Goal: Task Accomplishment & Management: Manage account settings

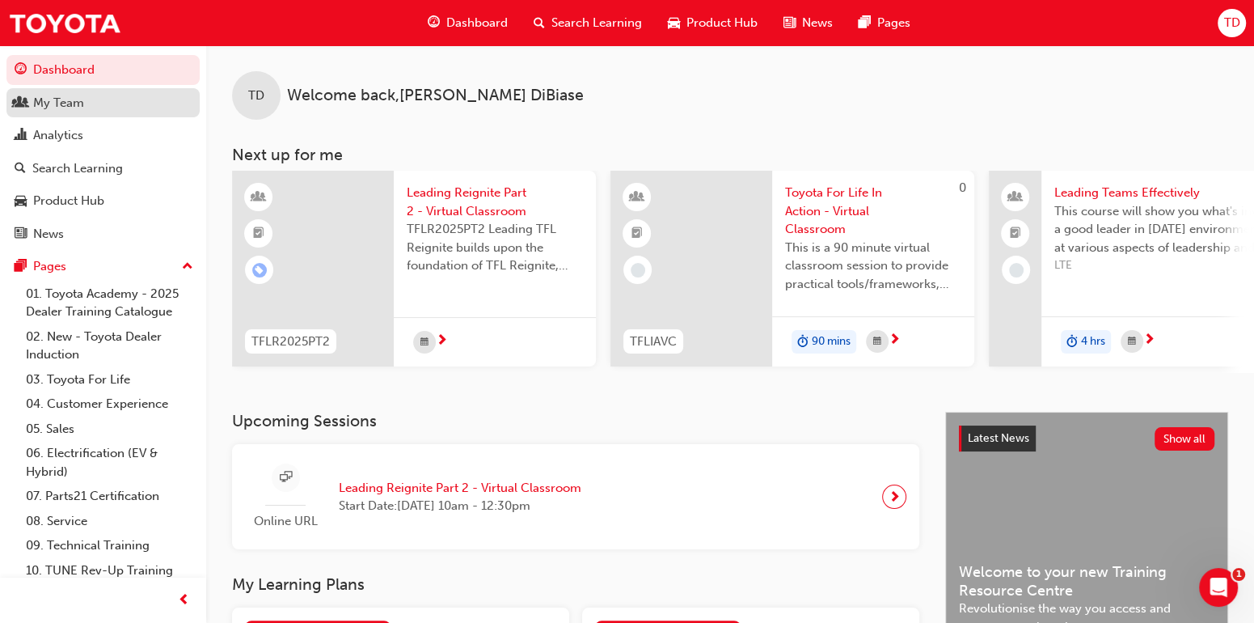
click at [39, 110] on div "My Team" at bounding box center [58, 103] width 51 height 19
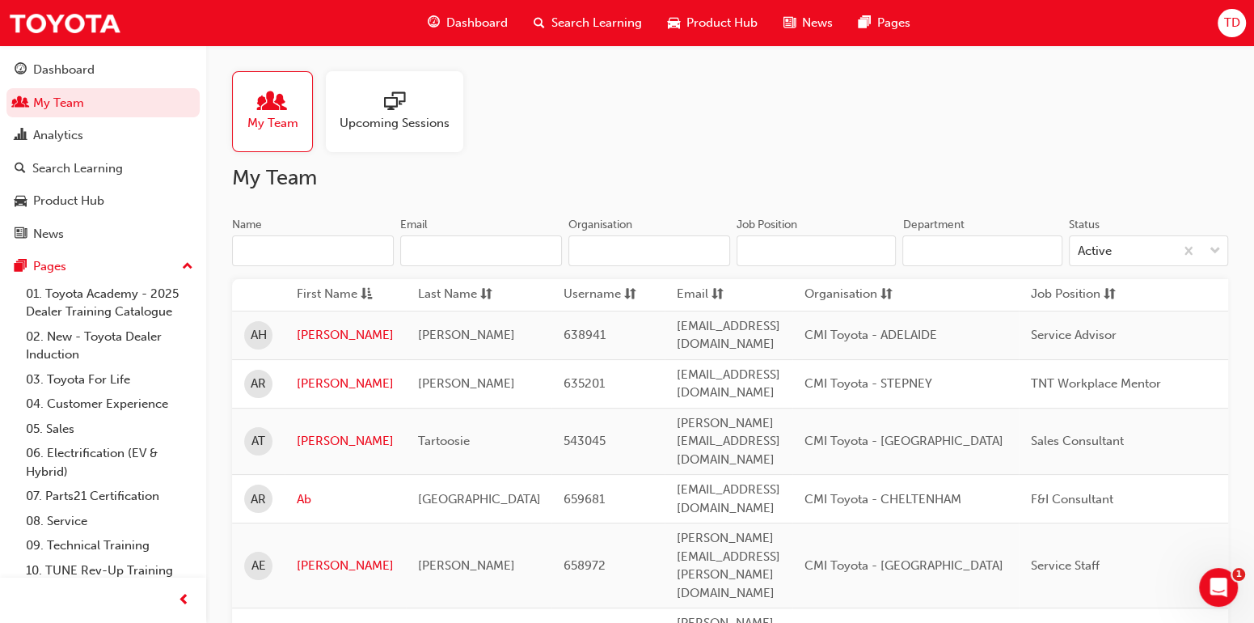
click at [336, 256] on input "Name" at bounding box center [313, 250] width 162 height 31
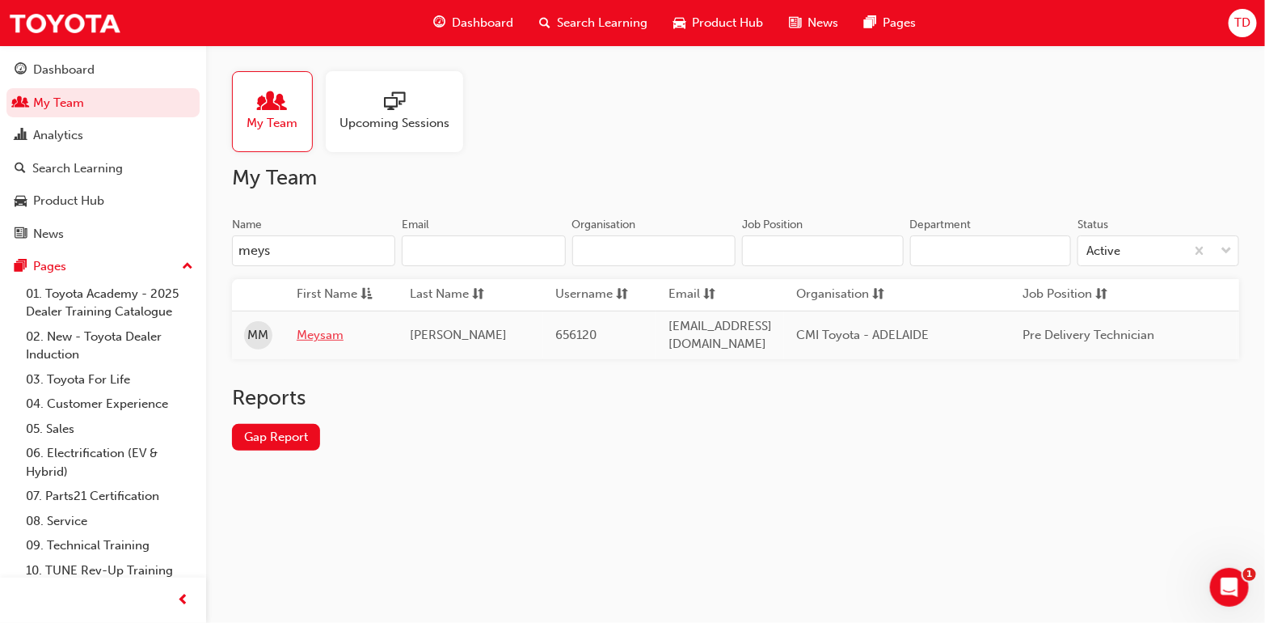
type input "meys"
click at [329, 331] on link "Meysam" at bounding box center [341, 335] width 89 height 19
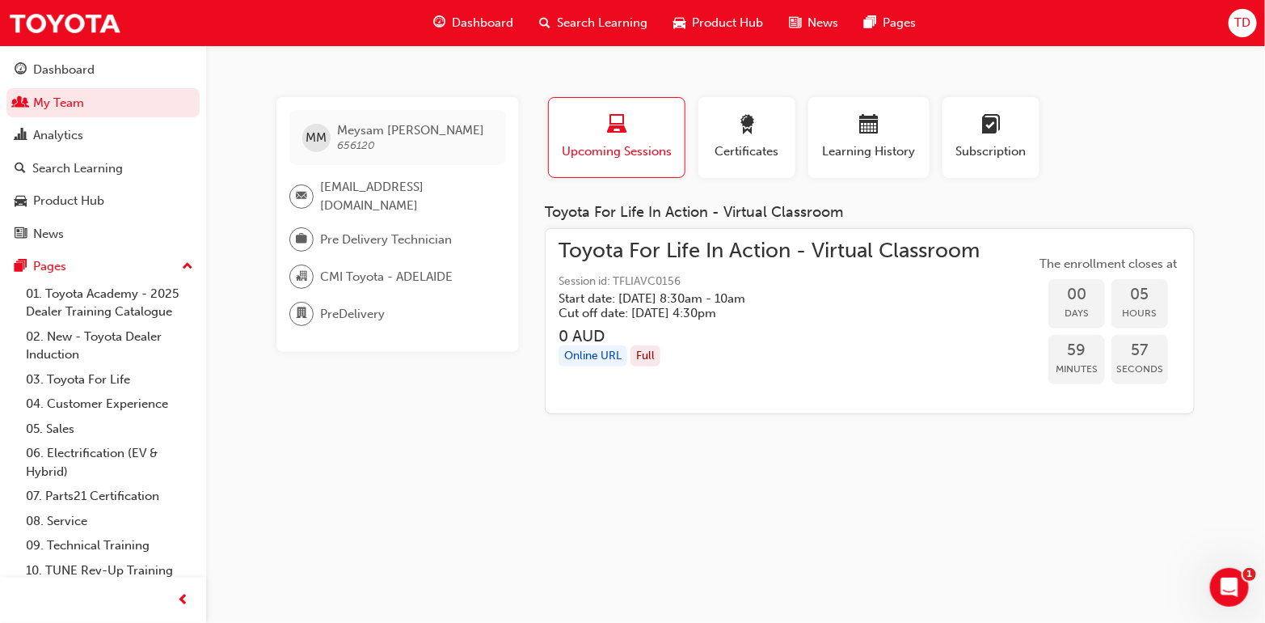
click at [638, 358] on div "Full" at bounding box center [646, 356] width 30 height 22
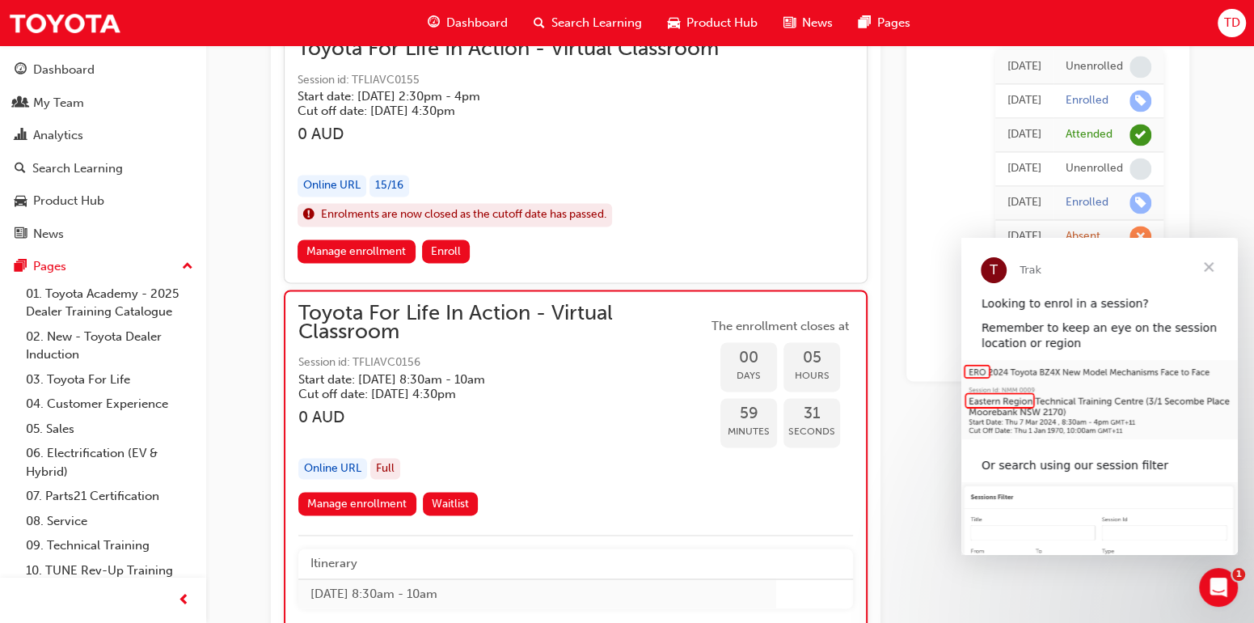
scroll to position [1801, 0]
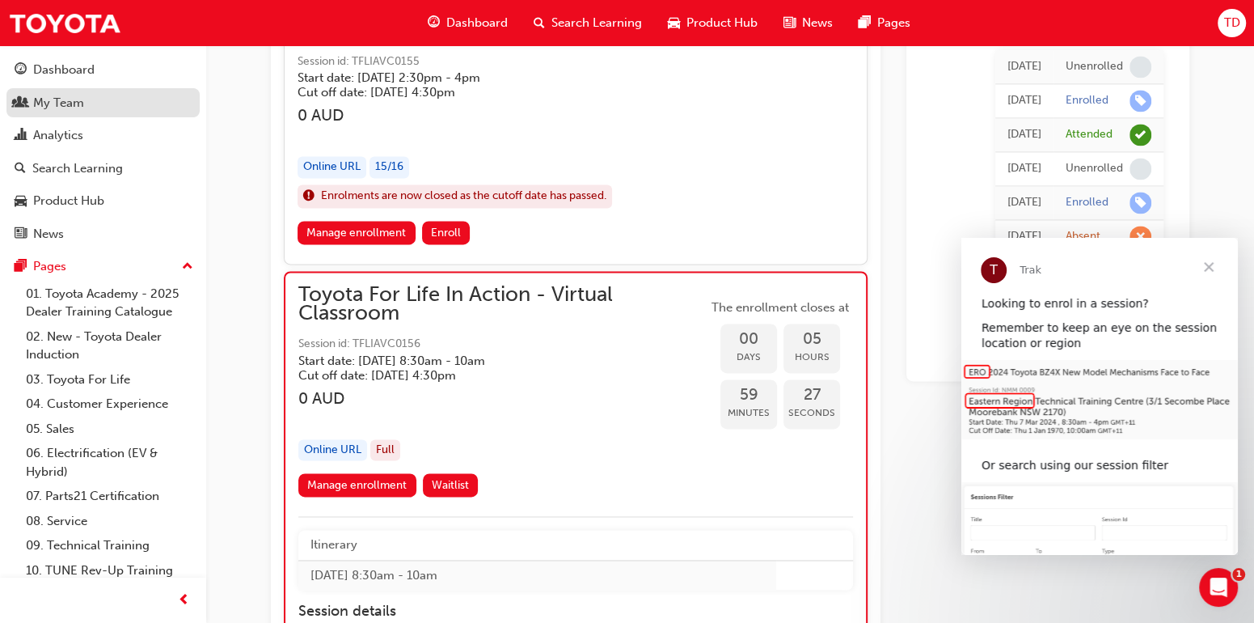
click at [75, 107] on div "My Team" at bounding box center [58, 103] width 51 height 19
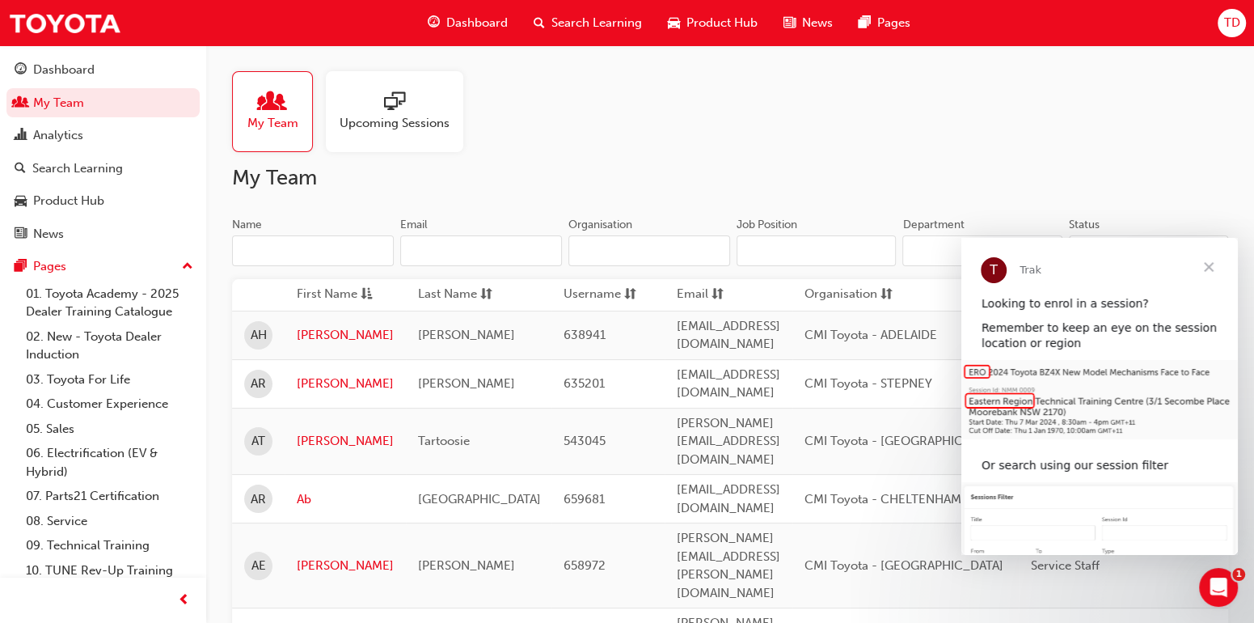
click at [330, 245] on input "Name" at bounding box center [313, 250] width 162 height 31
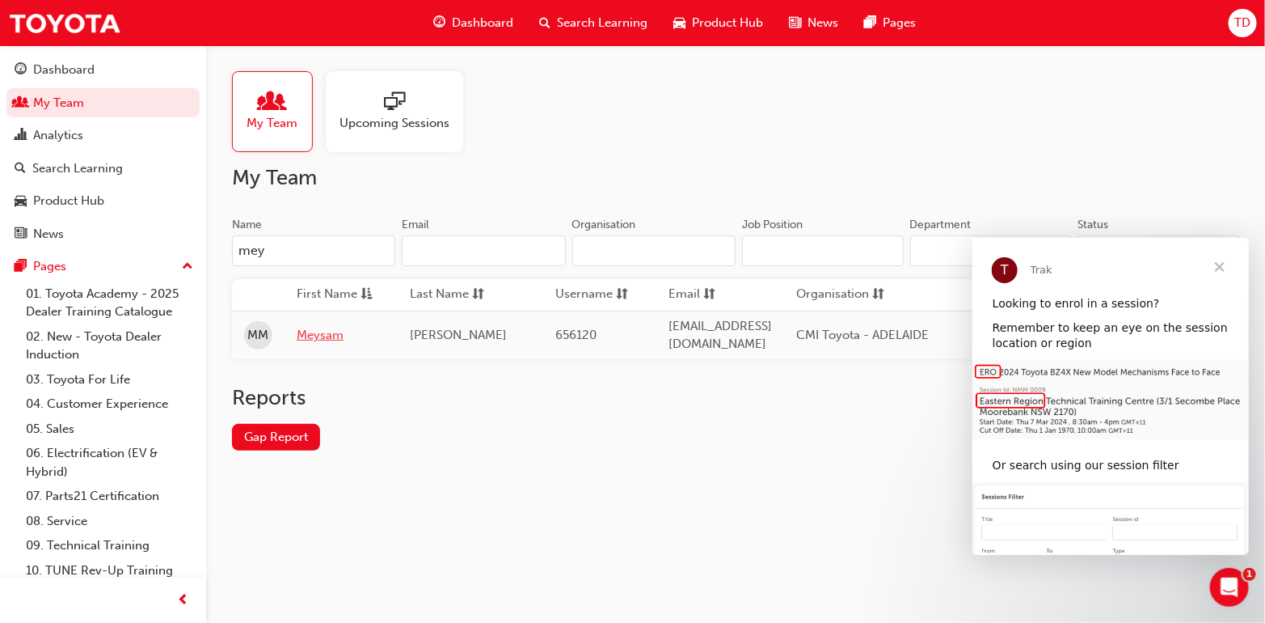
type input "mey"
click at [310, 332] on link "Meysam" at bounding box center [341, 335] width 89 height 19
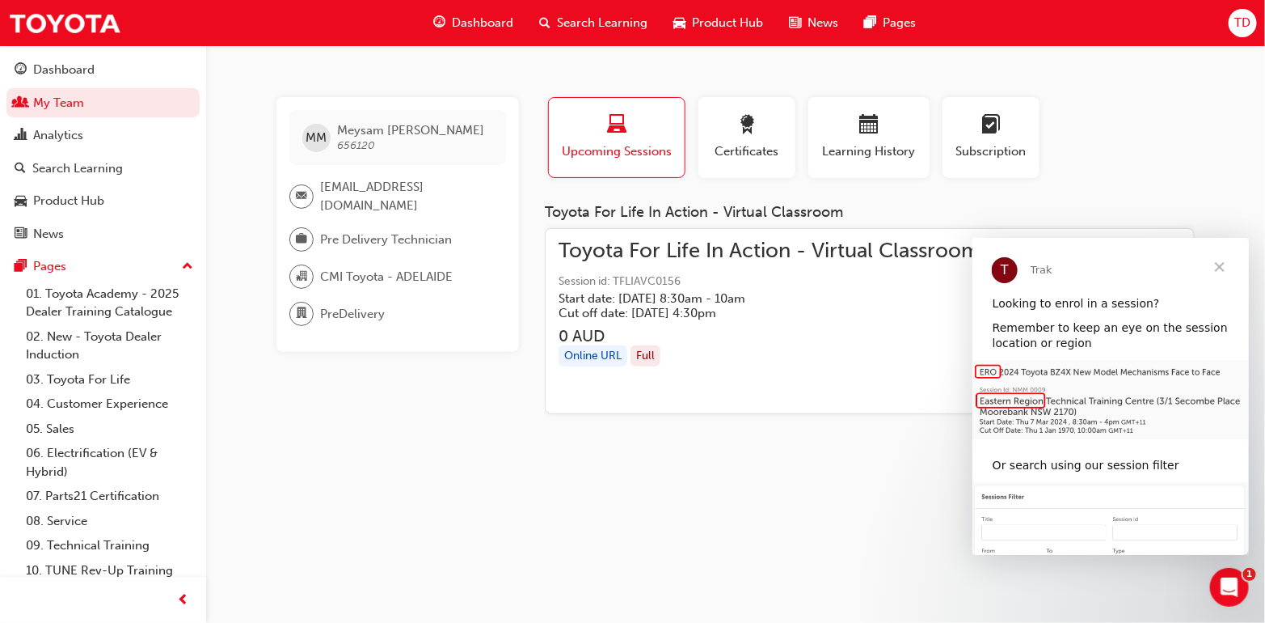
click at [1223, 266] on span "Close" at bounding box center [1219, 266] width 58 height 58
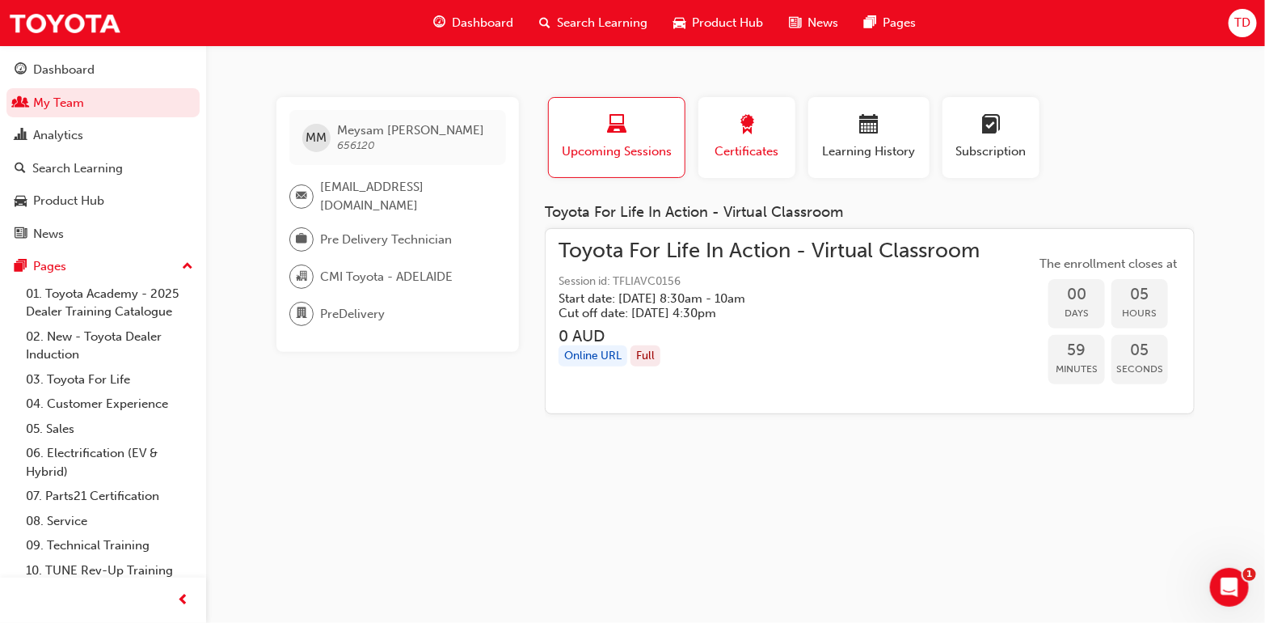
click at [766, 157] on span "Certificates" at bounding box center [747, 151] width 73 height 19
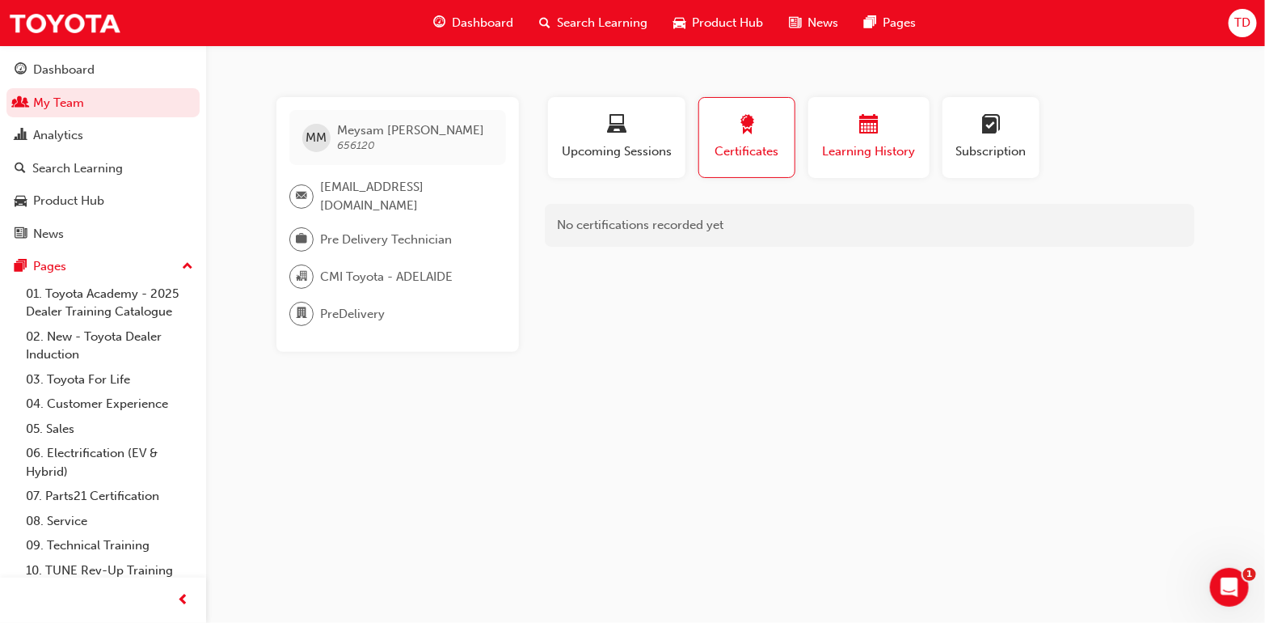
click at [833, 154] on span "Learning History" at bounding box center [869, 151] width 97 height 19
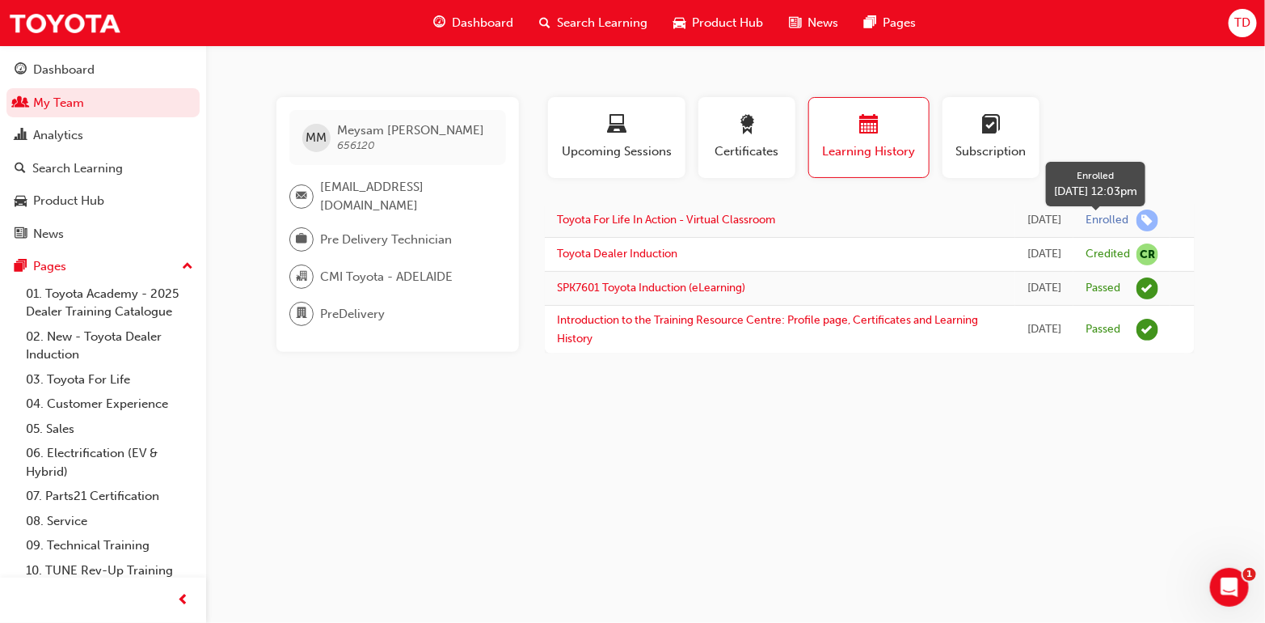
click at [1144, 227] on span "learningRecordVerb_ENROLL-icon" at bounding box center [1148, 220] width 22 height 22
click at [701, 226] on link "Toyota For Life In Action - Virtual Classroom" at bounding box center [666, 220] width 218 height 14
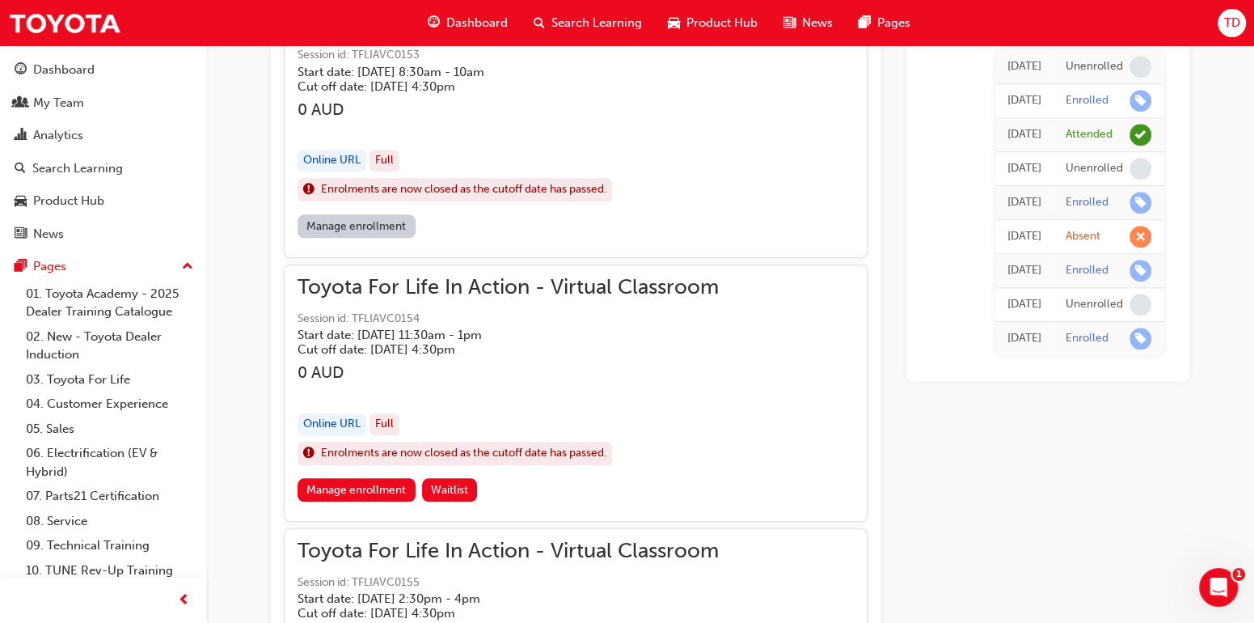
scroll to position [1282, 0]
click at [377, 486] on link "Manage enrollment" at bounding box center [357, 487] width 118 height 23
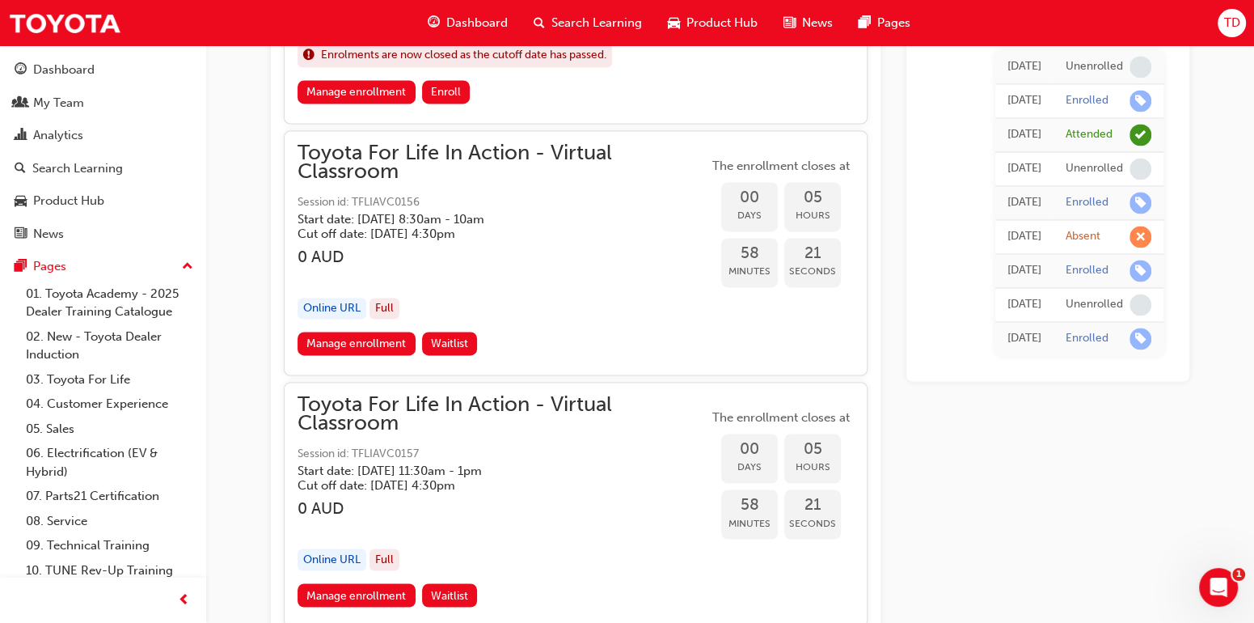
scroll to position [1955, 0]
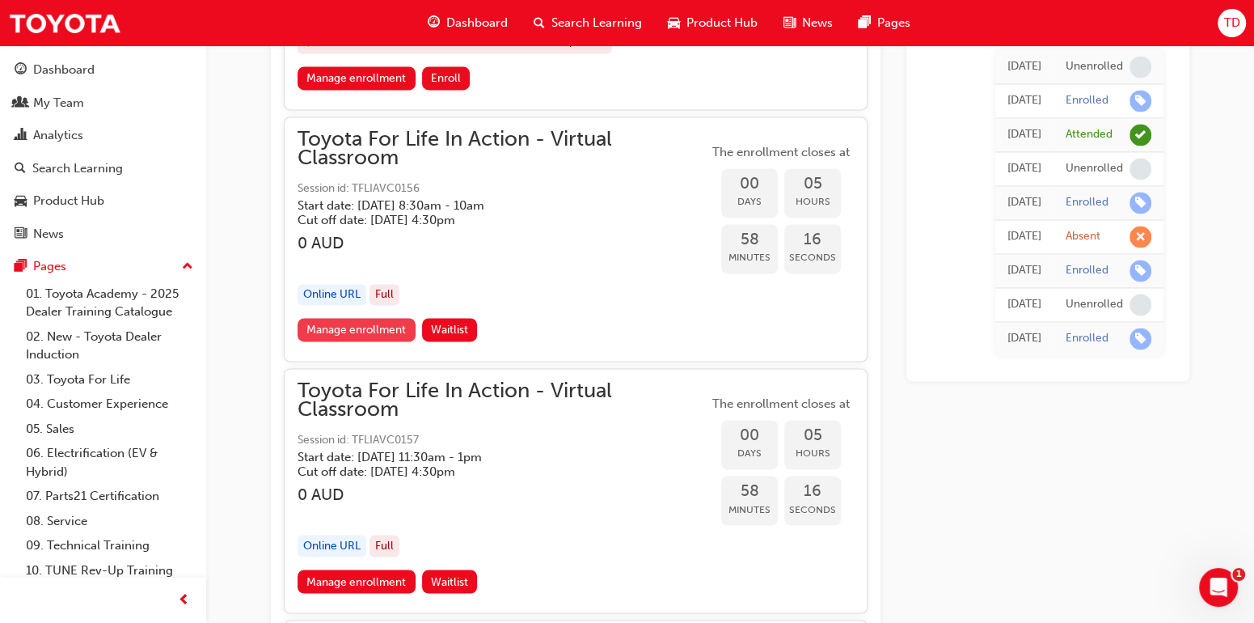
click at [360, 320] on link "Manage enrollment" at bounding box center [357, 329] width 118 height 23
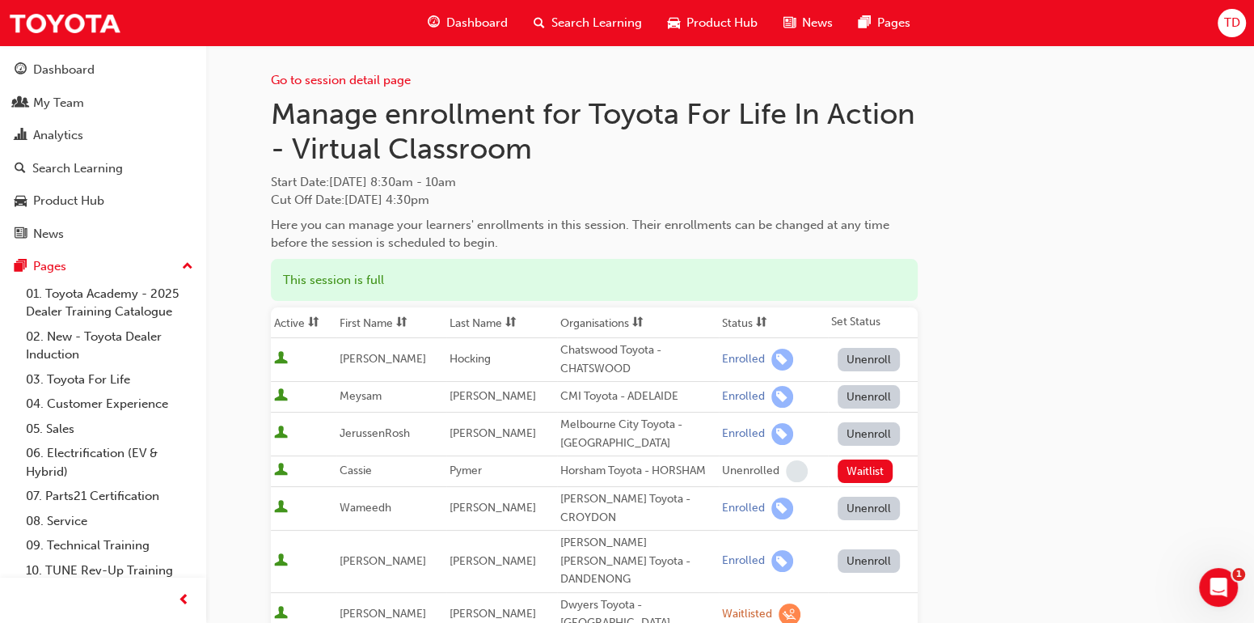
click at [862, 395] on button "Unenroll" at bounding box center [869, 396] width 63 height 23
click at [861, 396] on button "Enroll" at bounding box center [862, 396] width 49 height 23
click at [847, 429] on button "Unenroll" at bounding box center [869, 433] width 63 height 23
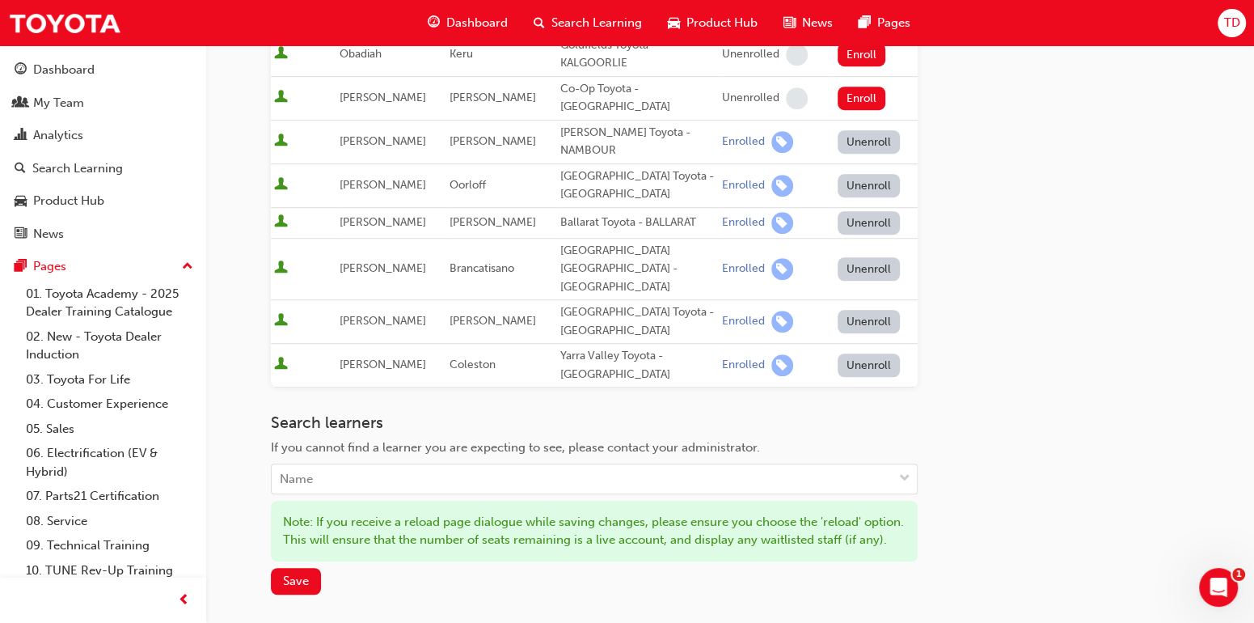
scroll to position [906, 0]
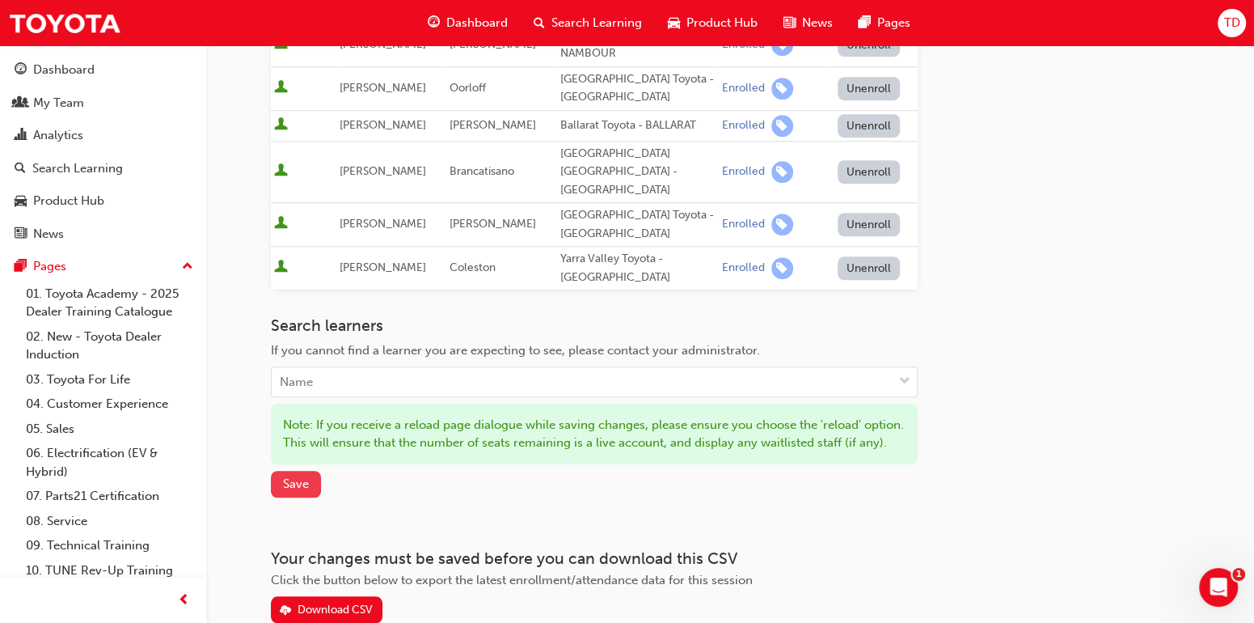
click at [298, 476] on span "Save" at bounding box center [296, 483] width 26 height 15
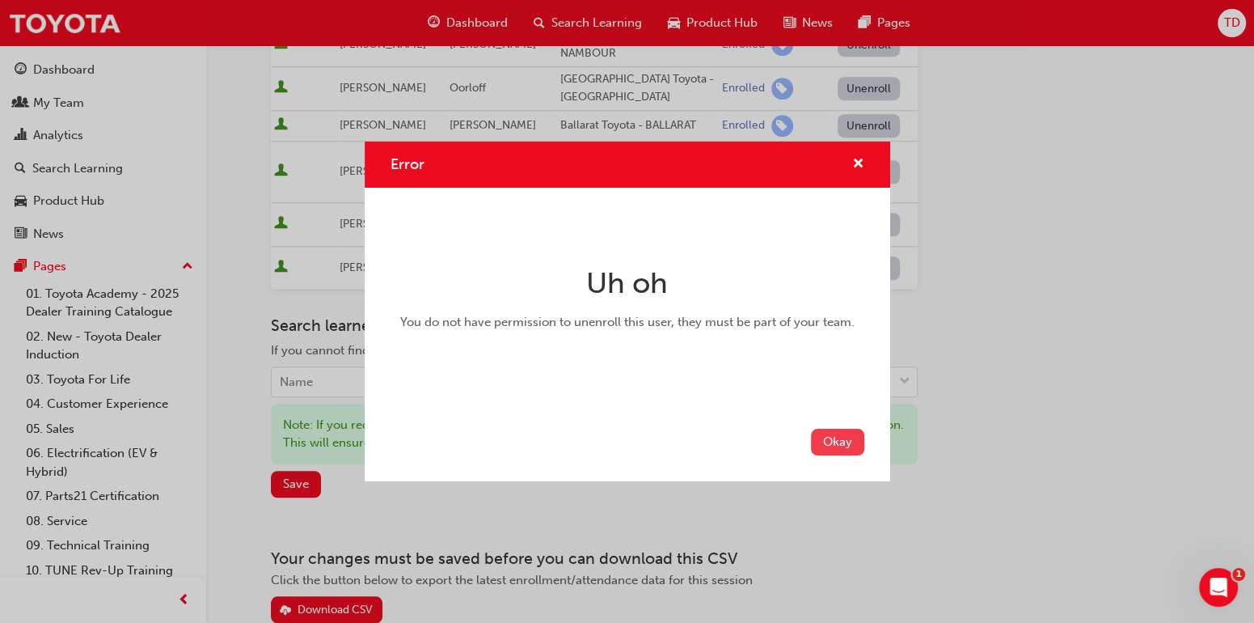
click at [830, 441] on button "Okay" at bounding box center [837, 442] width 53 height 27
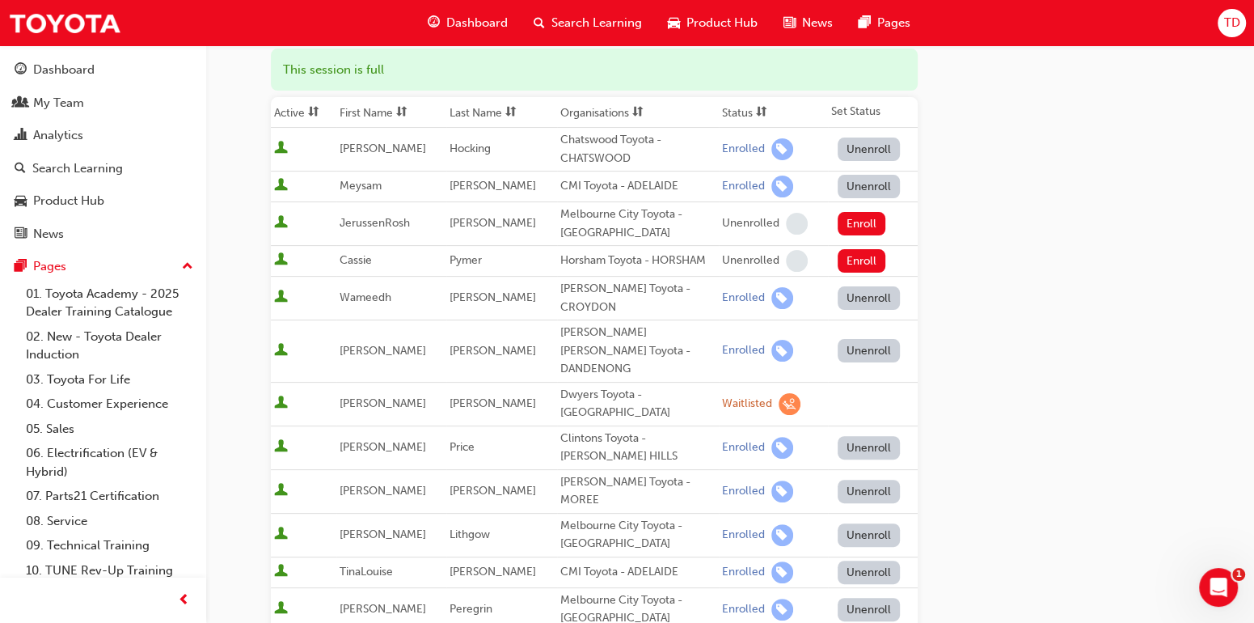
scroll to position [97, 0]
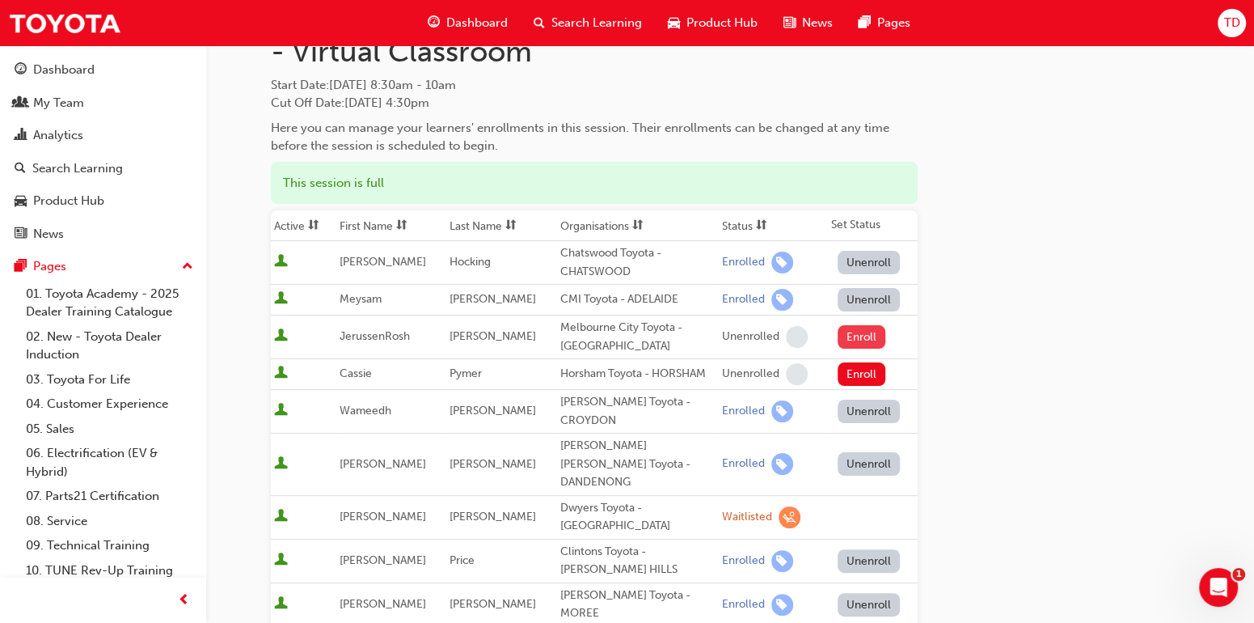
click at [856, 334] on button "Enroll" at bounding box center [862, 336] width 49 height 23
click at [865, 295] on button "Unenroll" at bounding box center [869, 299] width 63 height 23
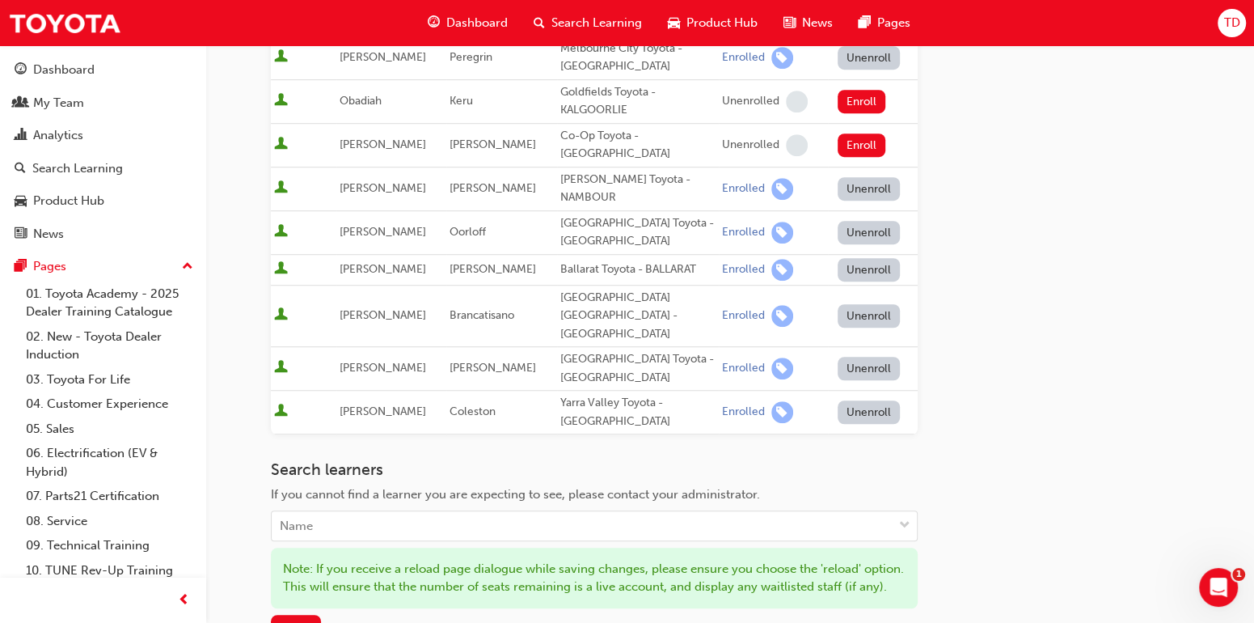
scroll to position [906, 0]
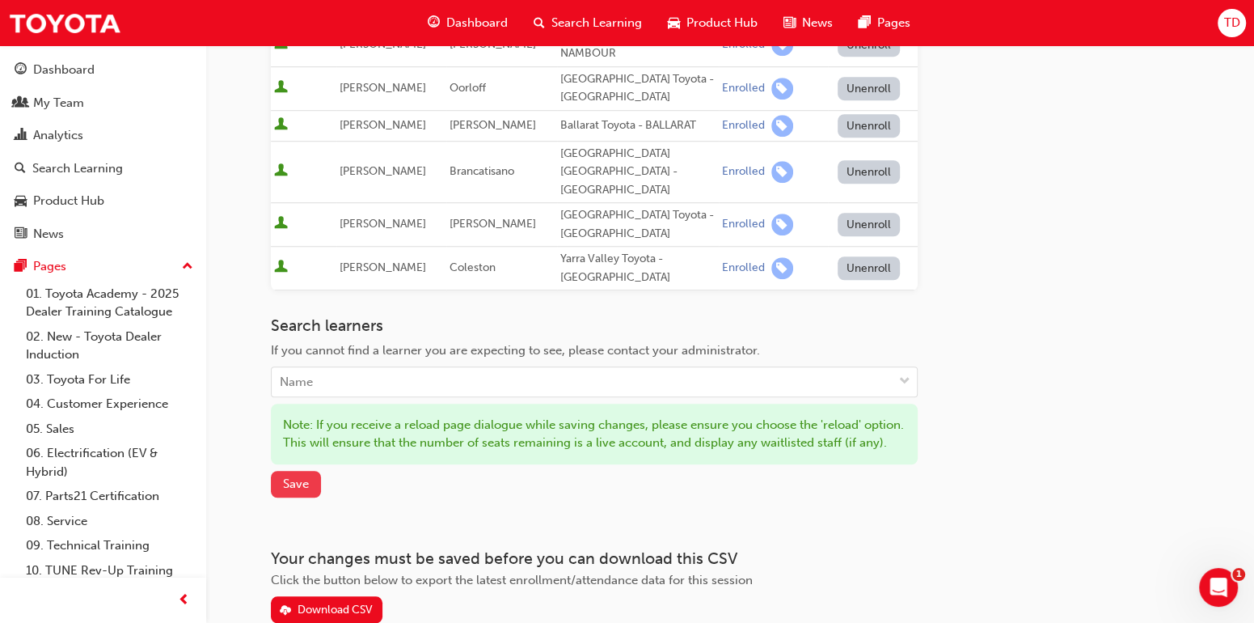
click at [299, 476] on span "Save" at bounding box center [296, 483] width 26 height 15
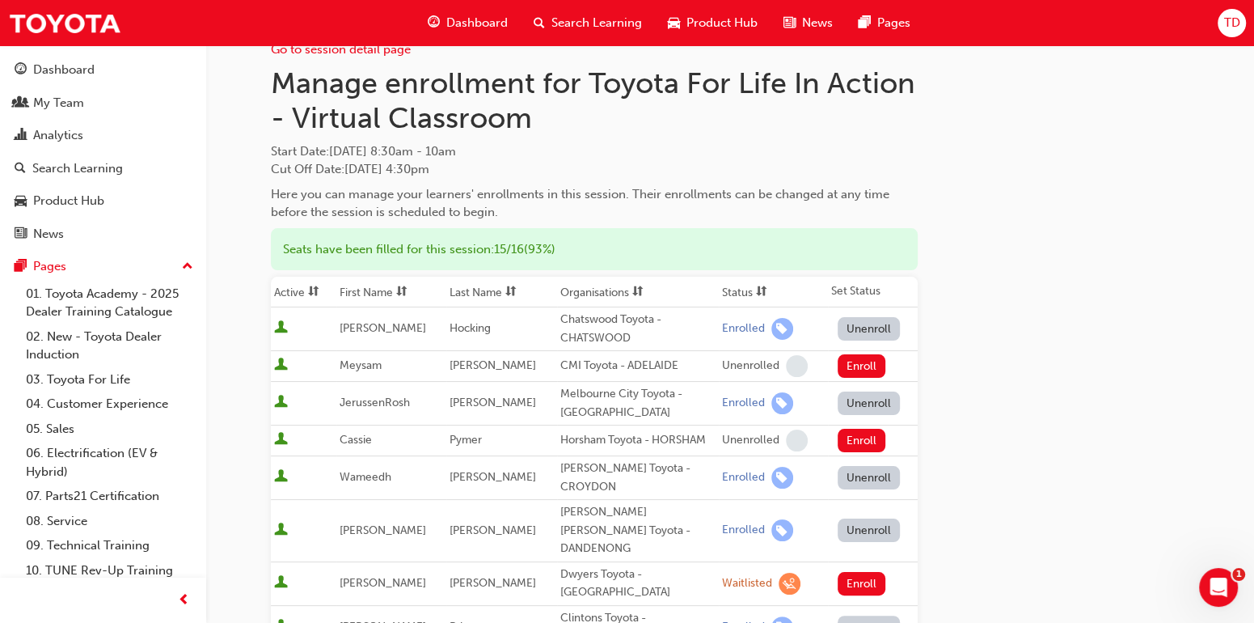
scroll to position [0, 0]
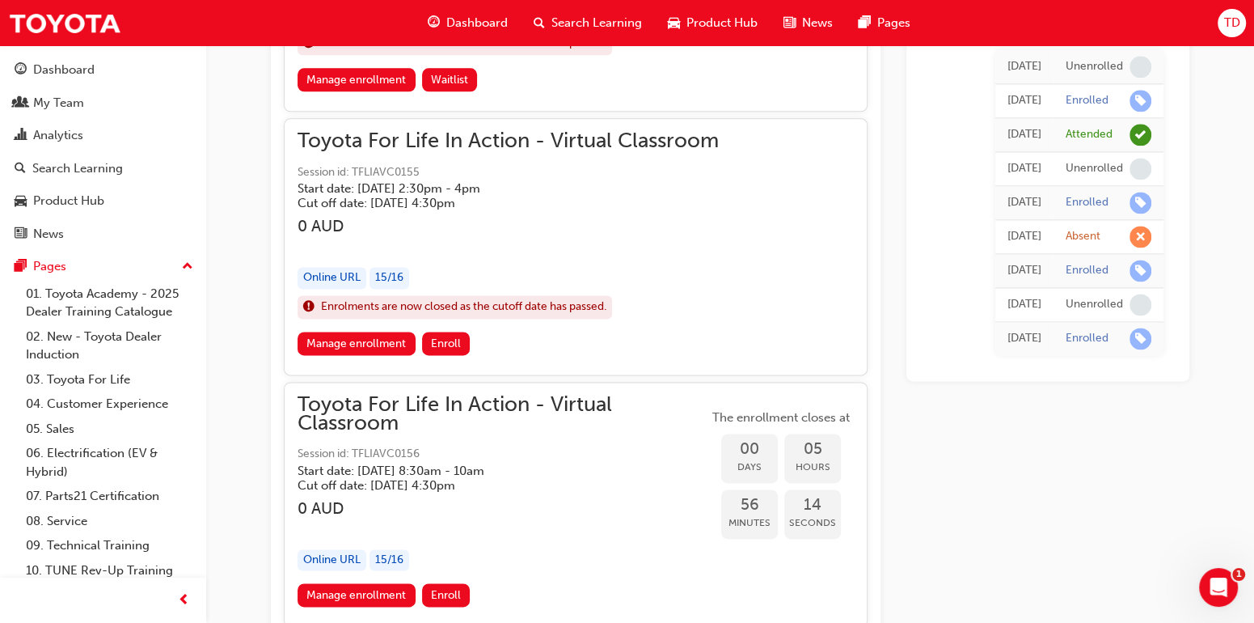
scroll to position [1685, 0]
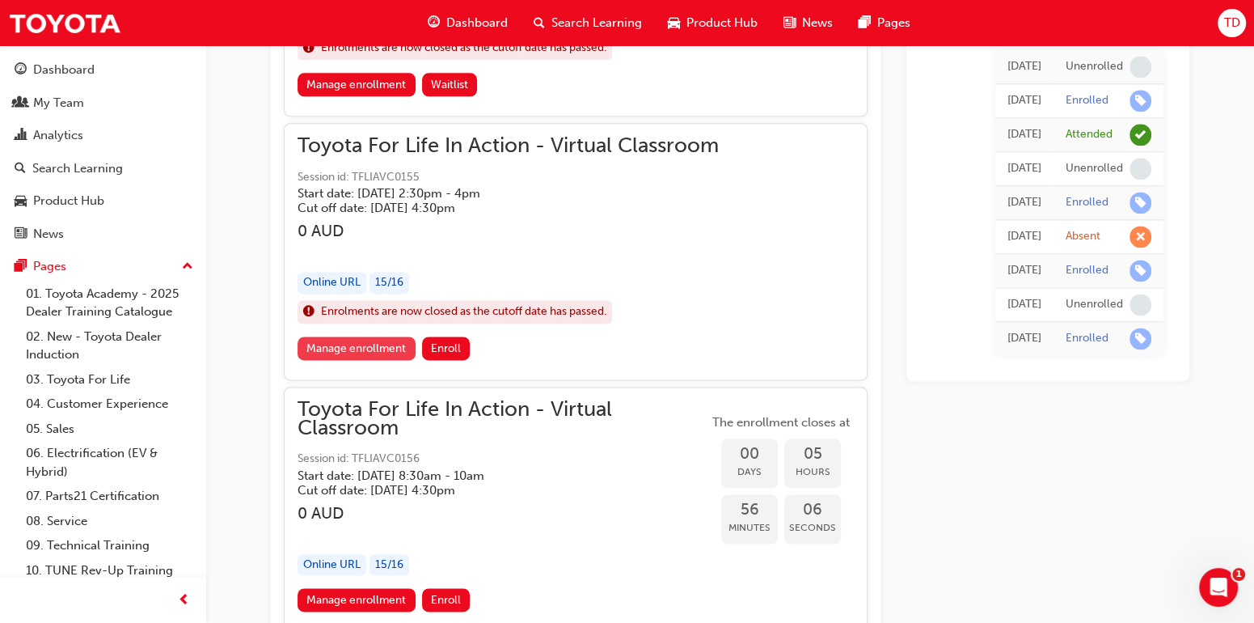
click at [386, 343] on link "Manage enrollment" at bounding box center [357, 347] width 118 height 23
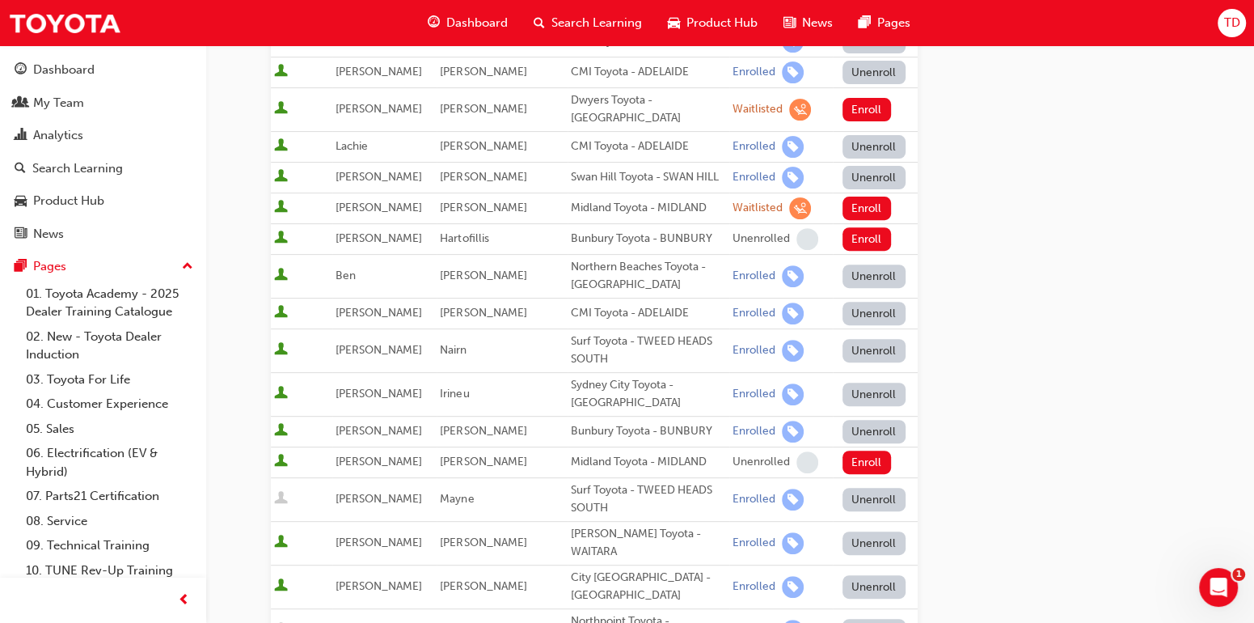
scroll to position [269, 0]
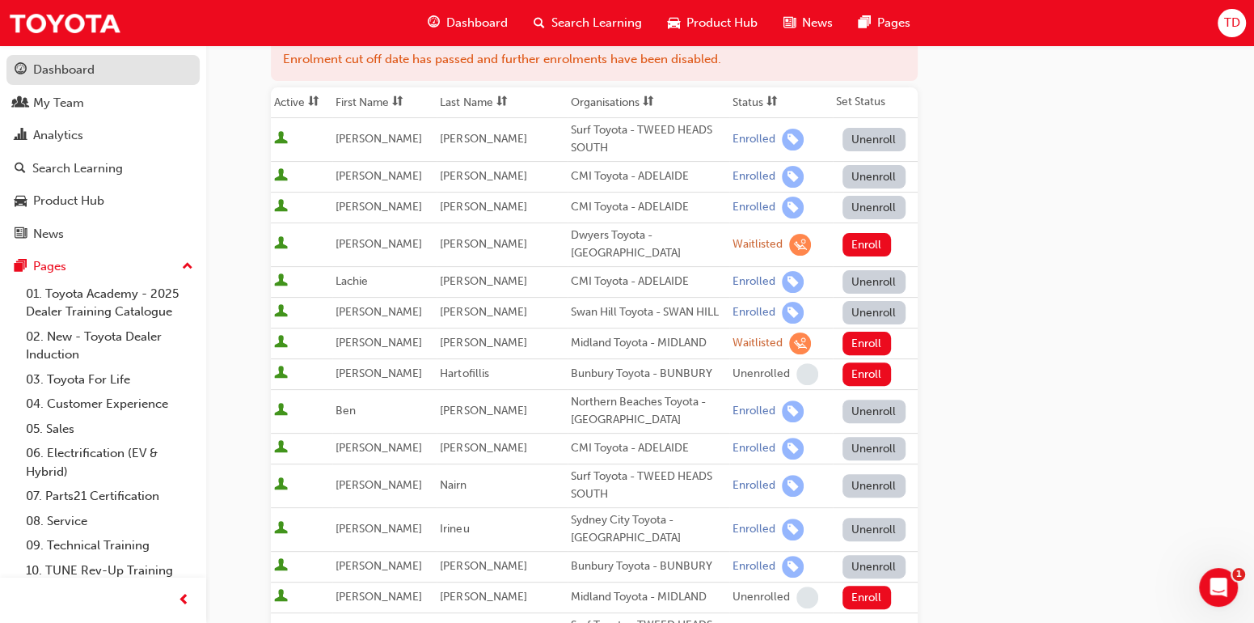
click at [75, 74] on div "Dashboard" at bounding box center [63, 70] width 61 height 19
